Goal: Navigation & Orientation: Find specific page/section

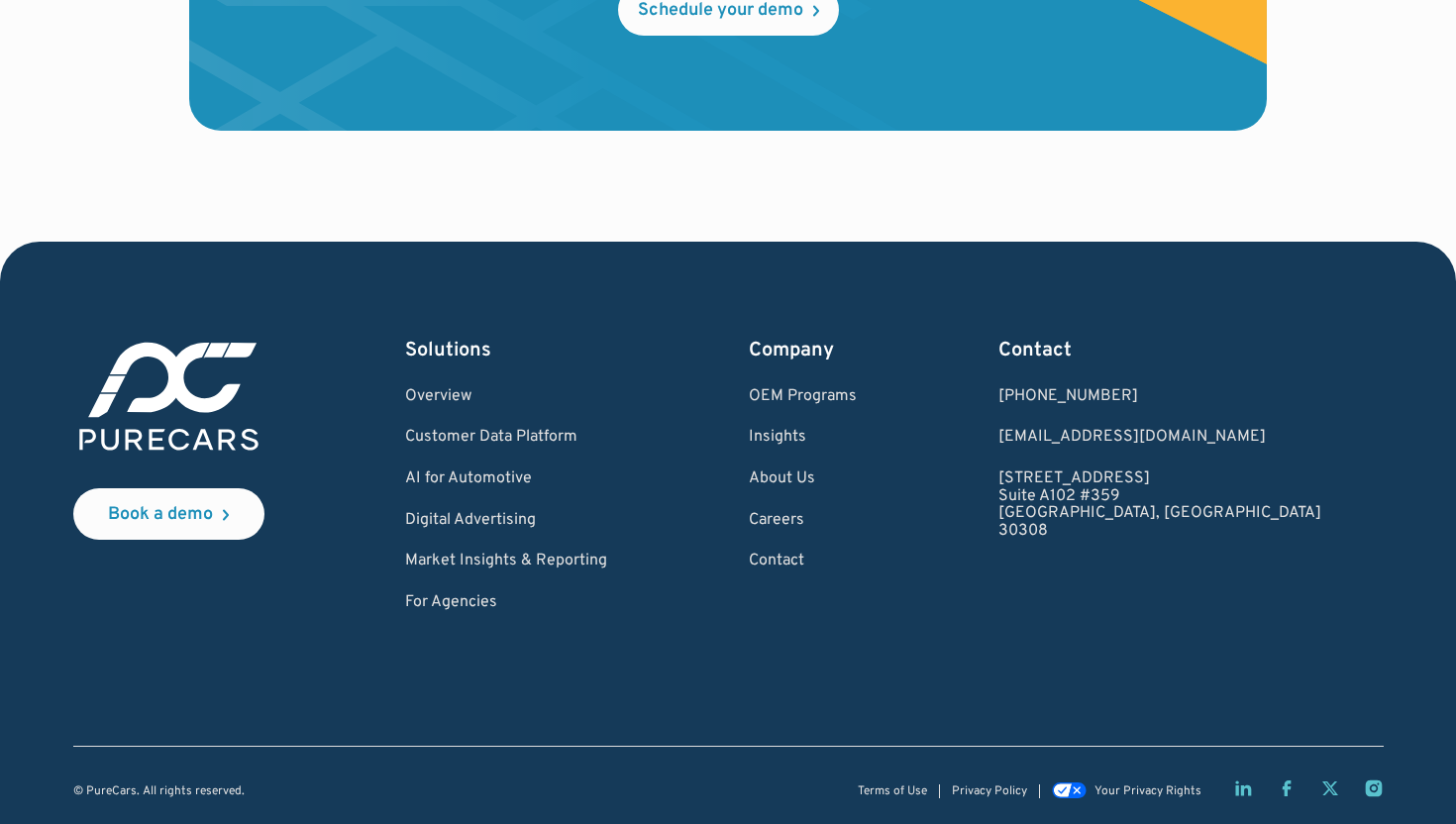
scroll to position [5917, 0]
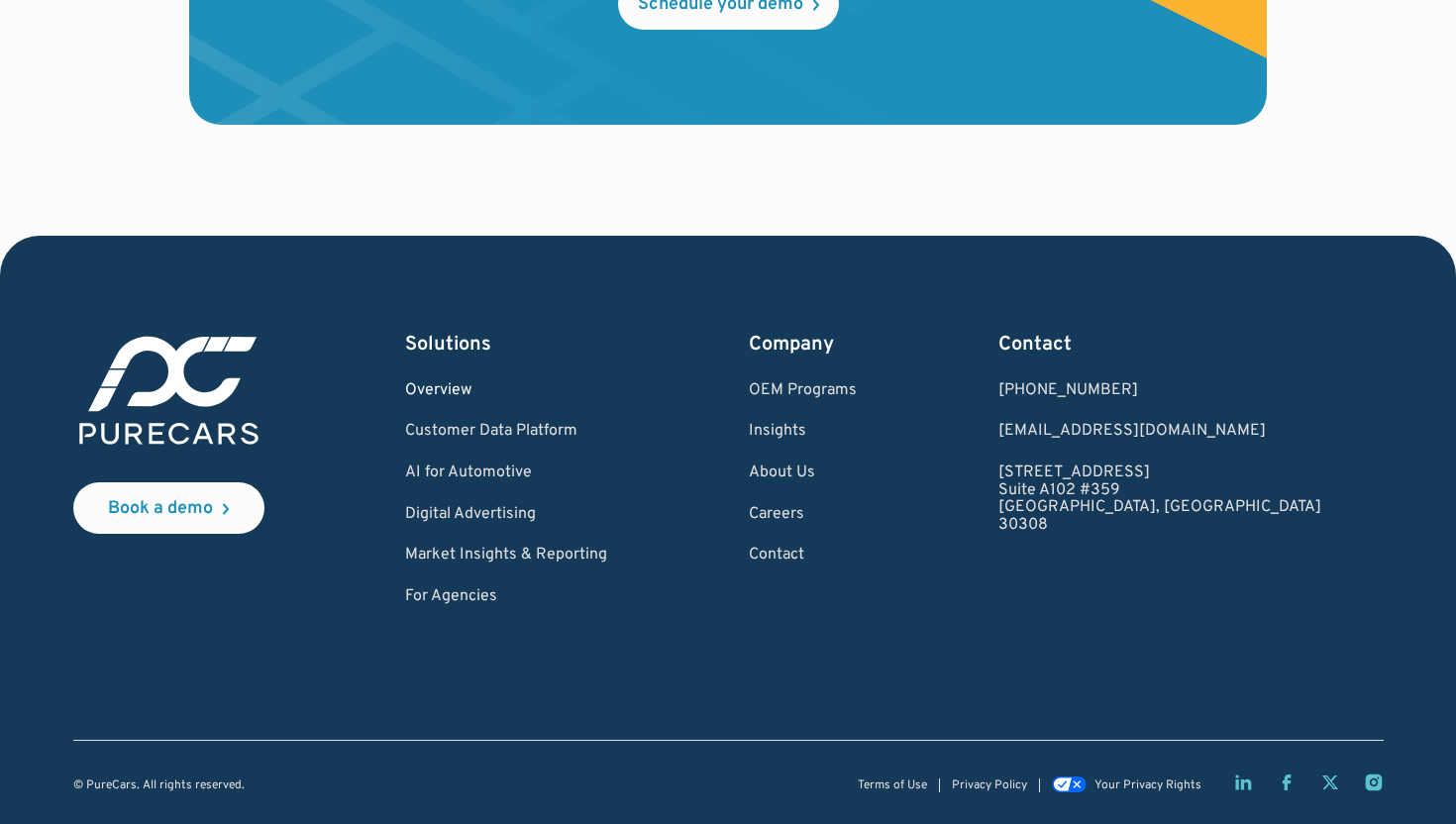
click at [519, 382] on link "Overview" at bounding box center [506, 391] width 202 height 18
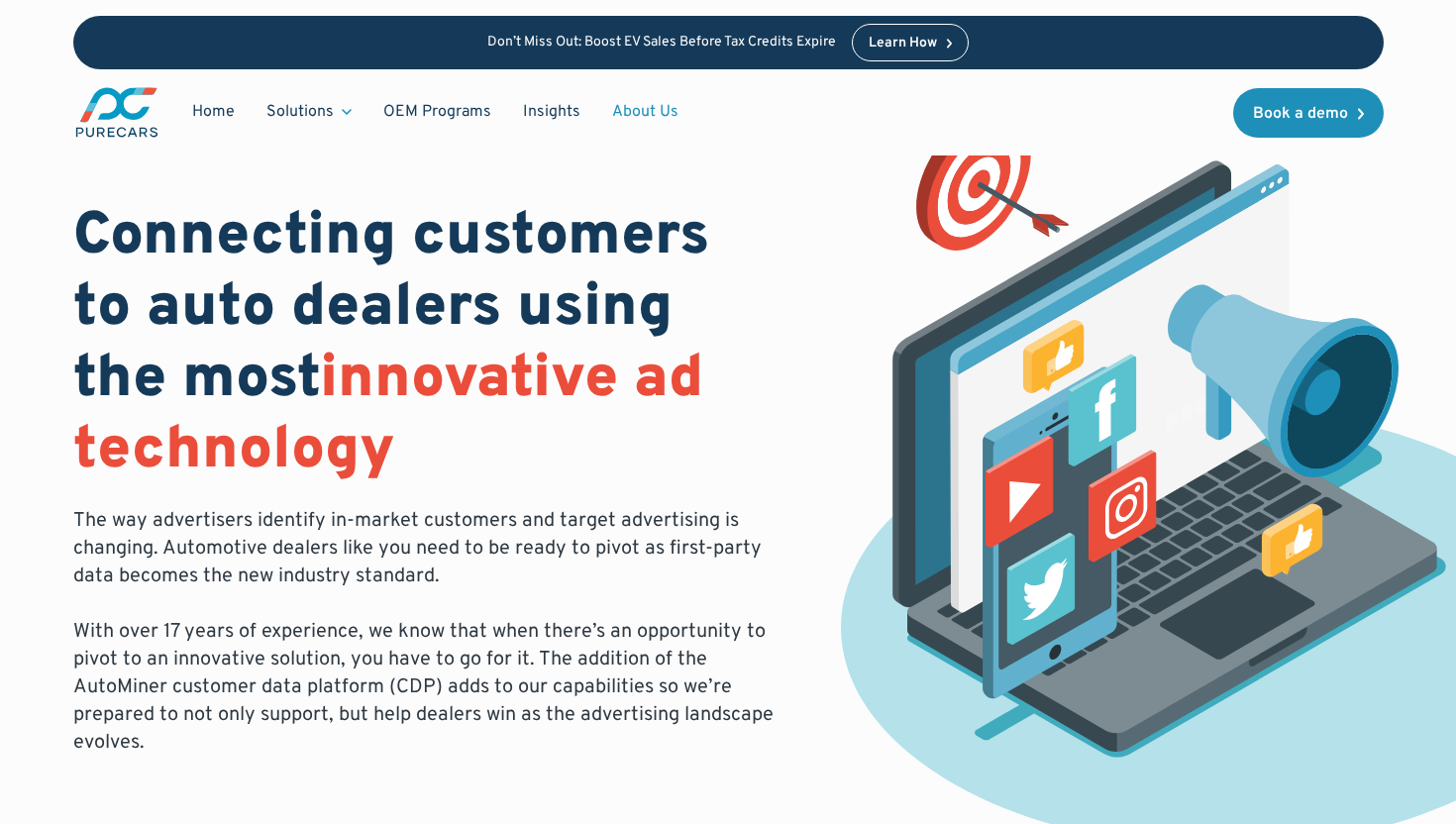
click at [650, 121] on link "About Us" at bounding box center [645, 112] width 98 height 38
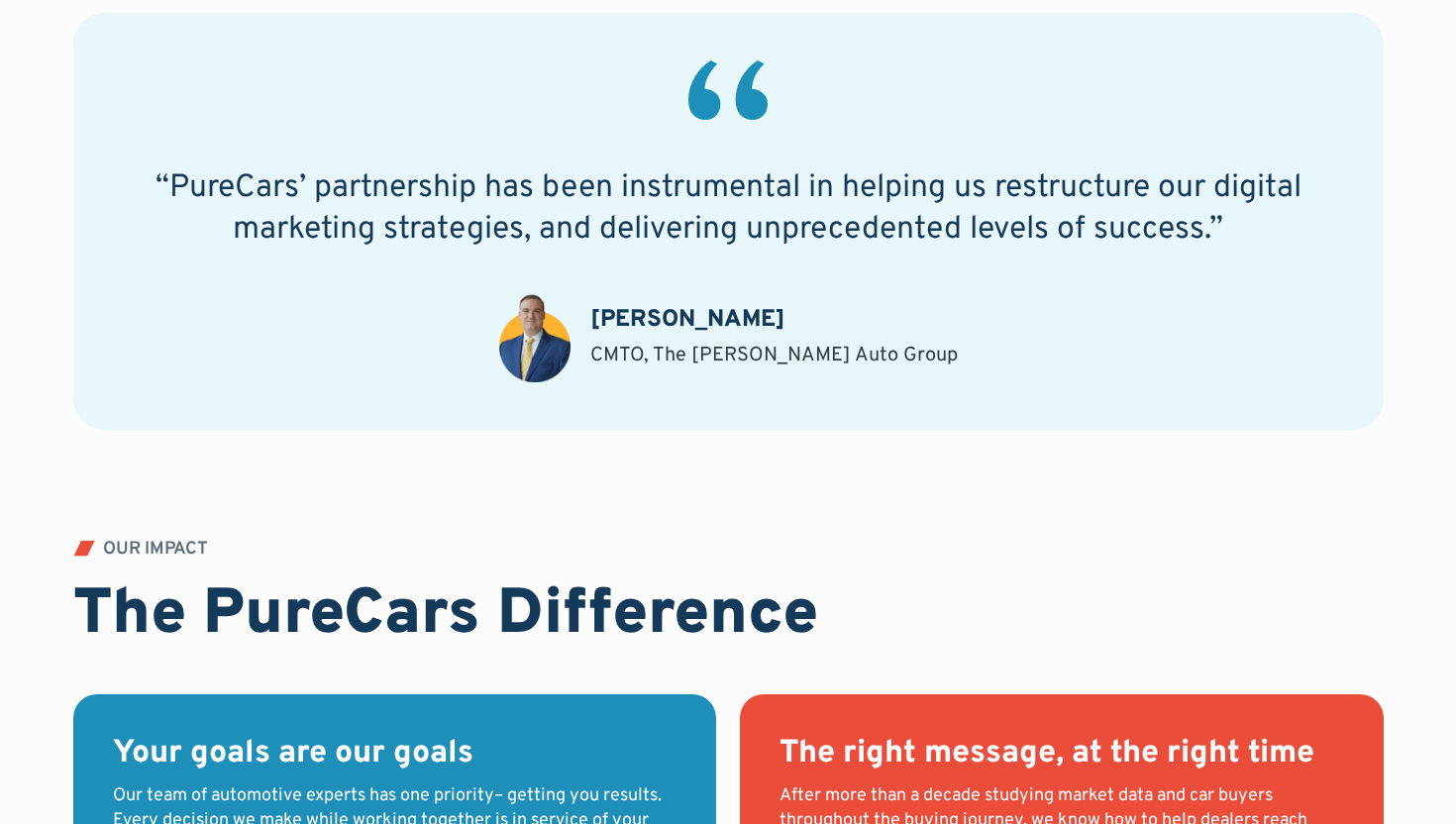
scroll to position [1593, 0]
